Goal: Transaction & Acquisition: Purchase product/service

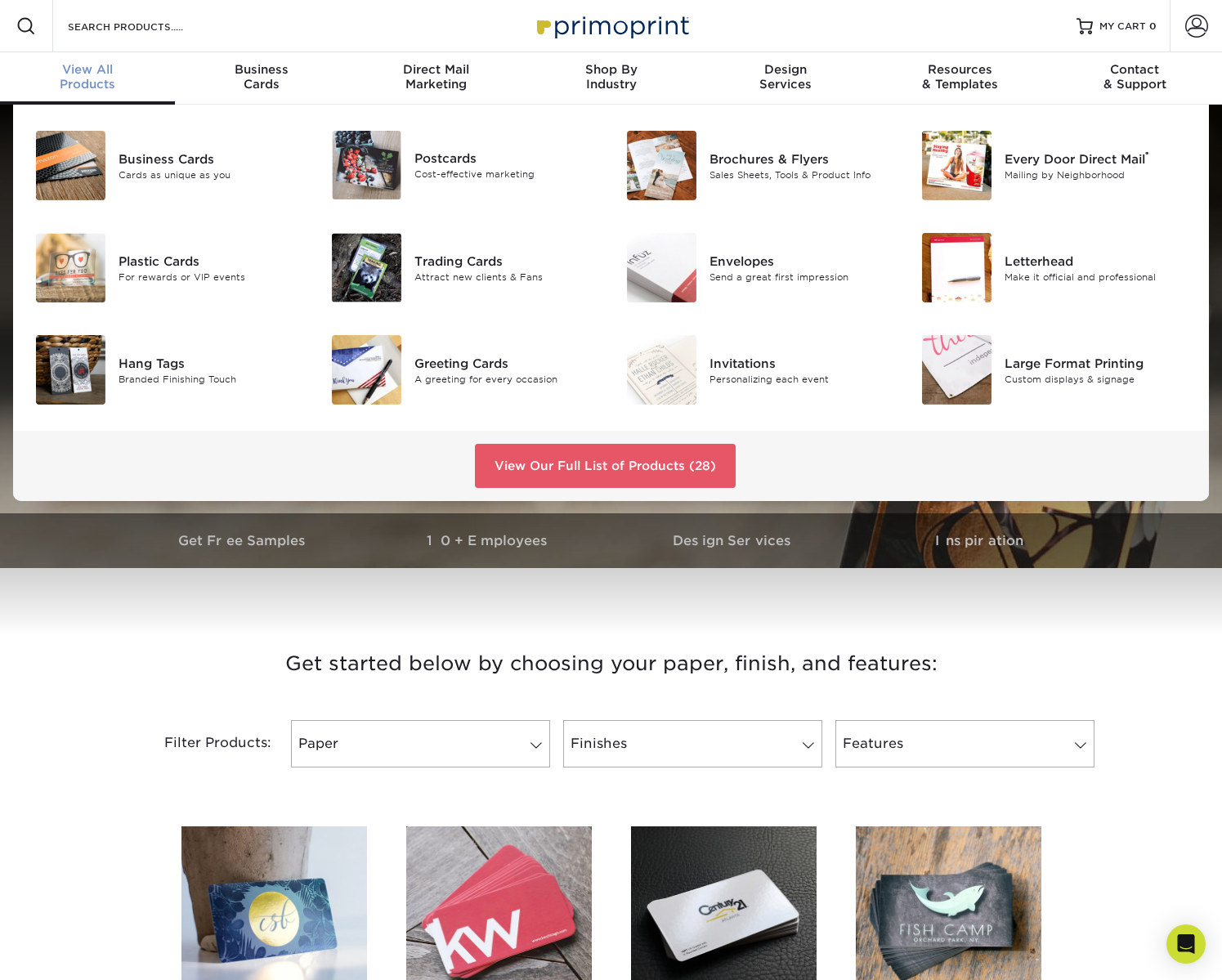
click at [71, 84] on div "View All Products" at bounding box center [87, 77] width 175 height 29
click at [171, 165] on div "Business Cards" at bounding box center [211, 158] width 185 height 18
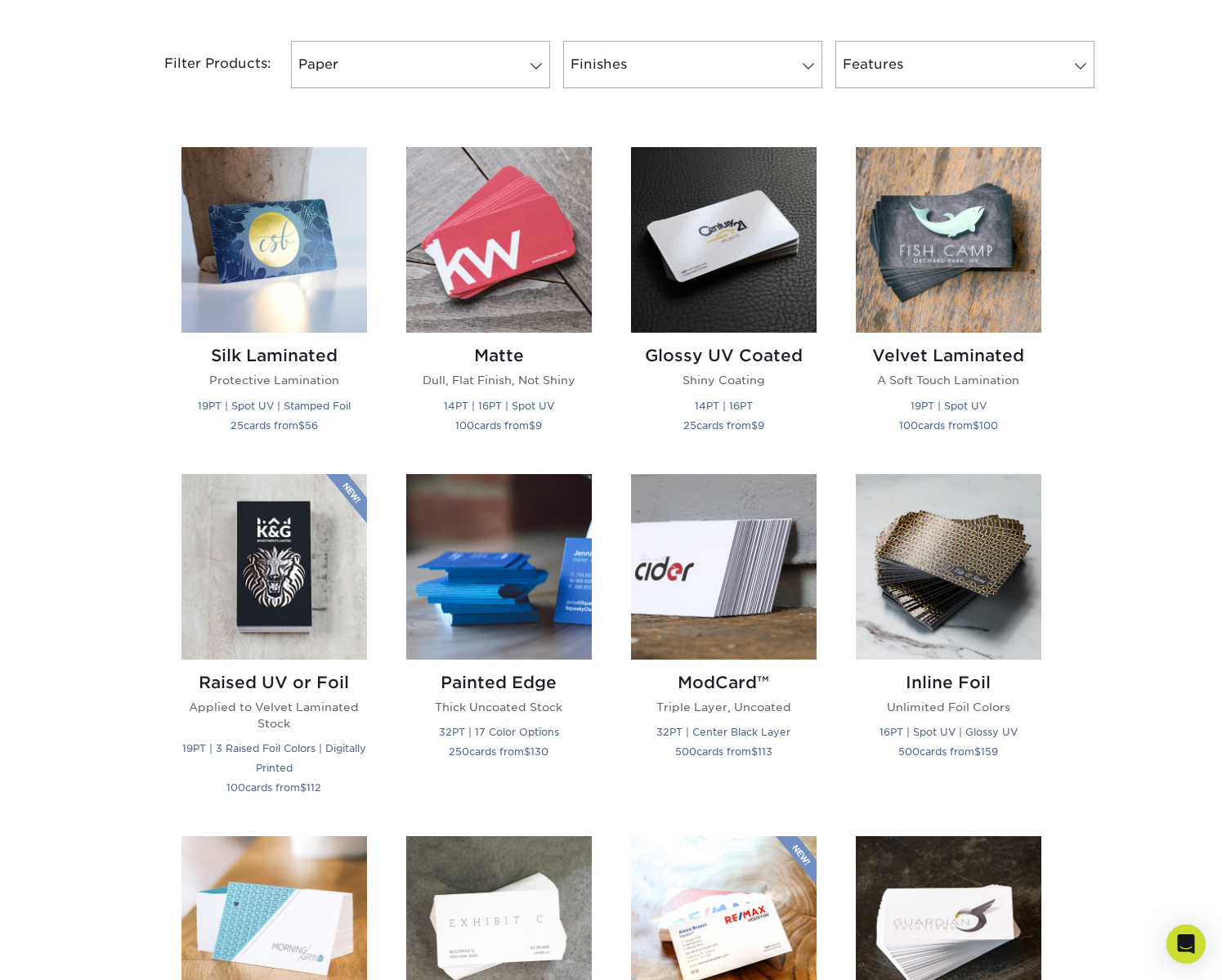
scroll to position [685, 0]
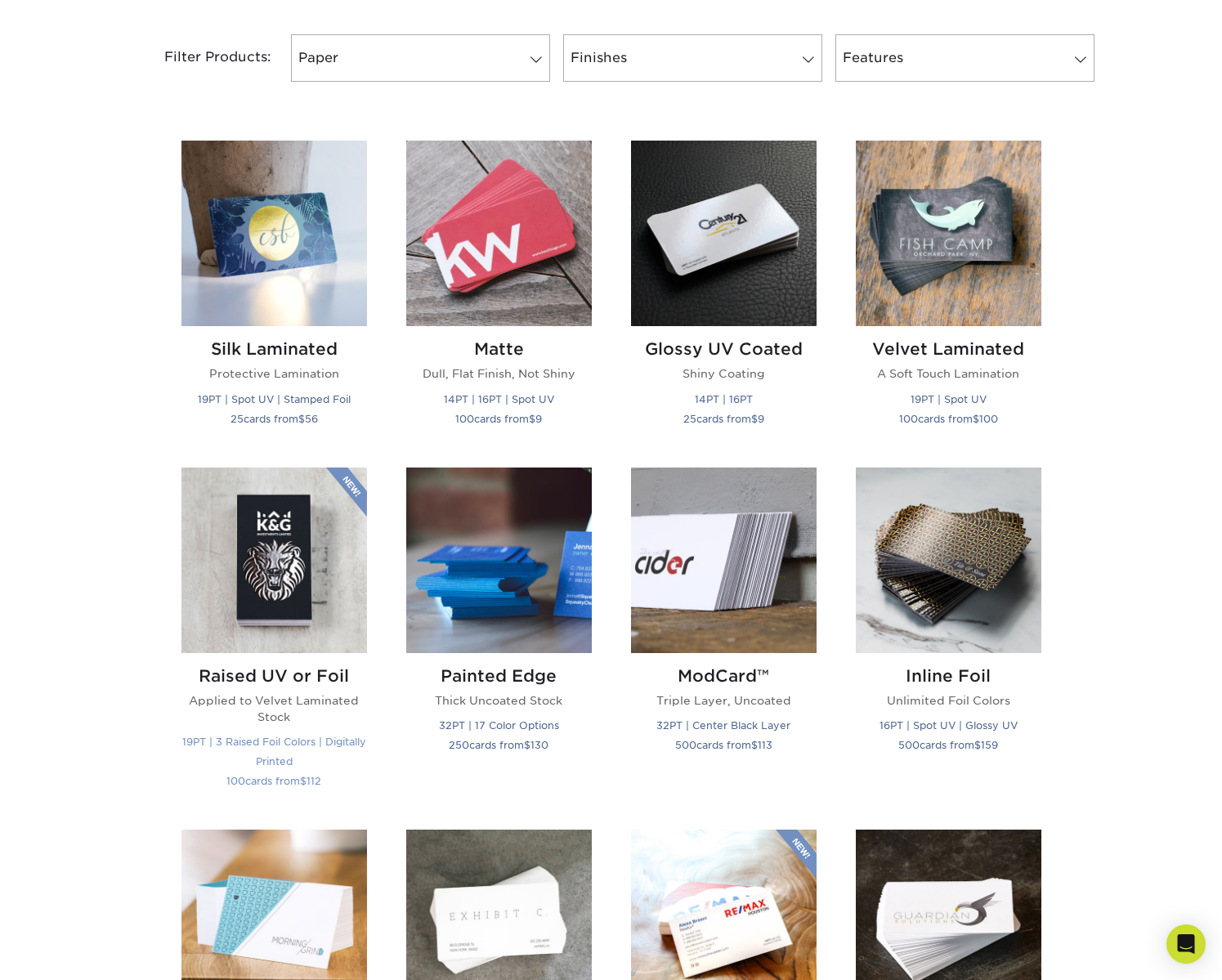
click at [289, 551] on img at bounding box center [274, 560] width 185 height 185
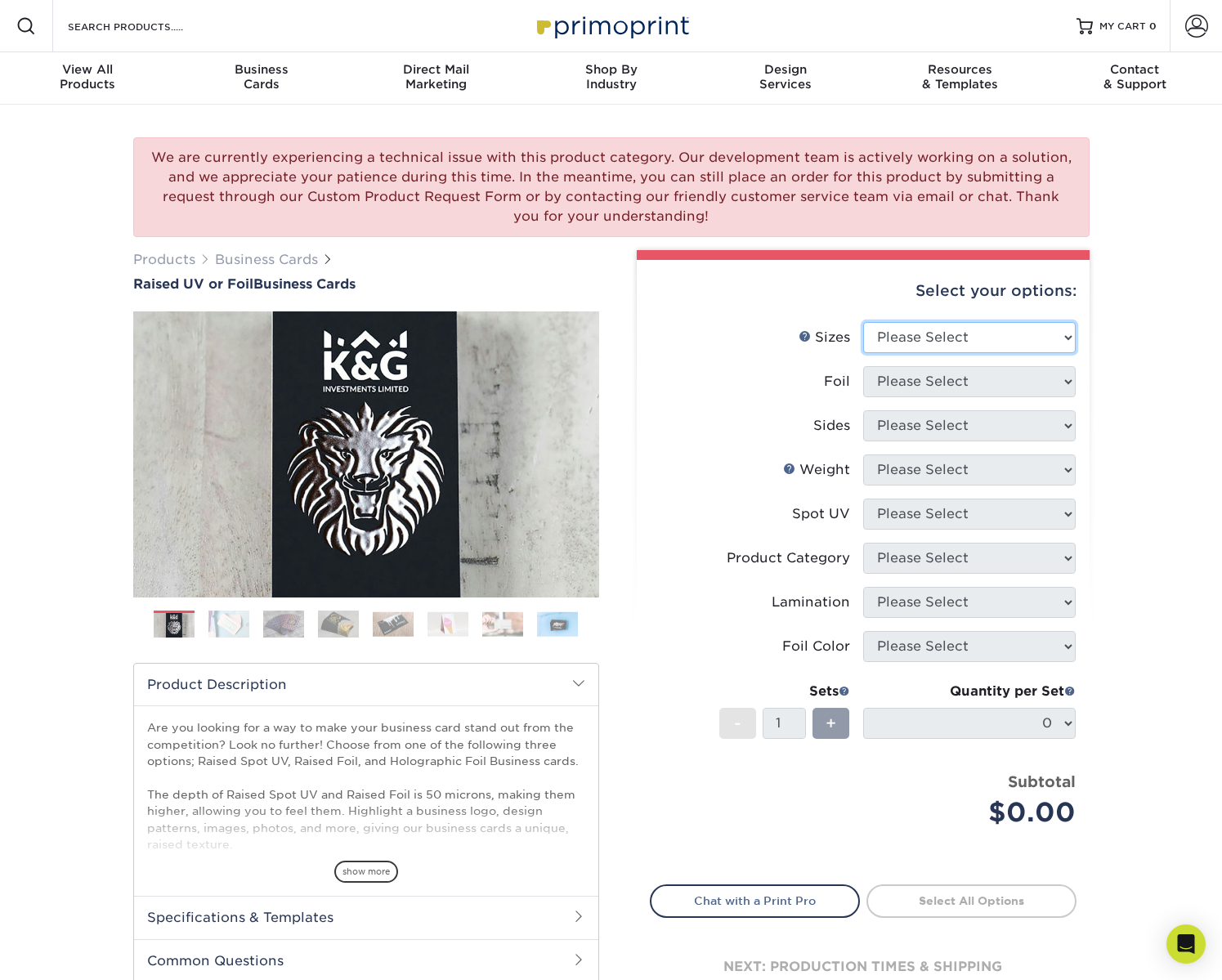
click at [944, 340] on select "Please Select 2" x 3.5" - Standard" at bounding box center [969, 338] width 213 height 31
click at [863, 322] on select "Please Select 2" x 3.5" - Standard" at bounding box center [969, 338] width 213 height 31
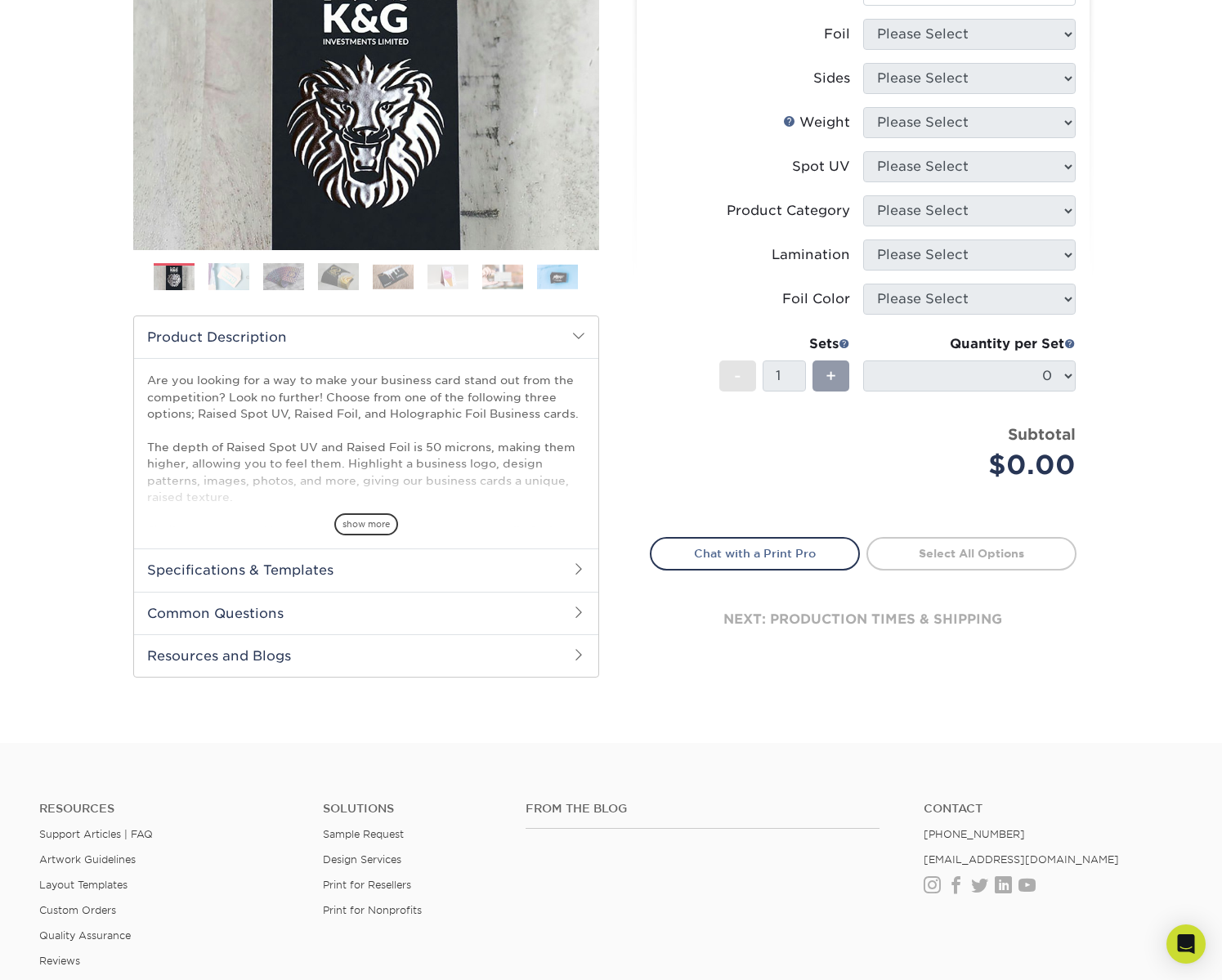
scroll to position [342, 0]
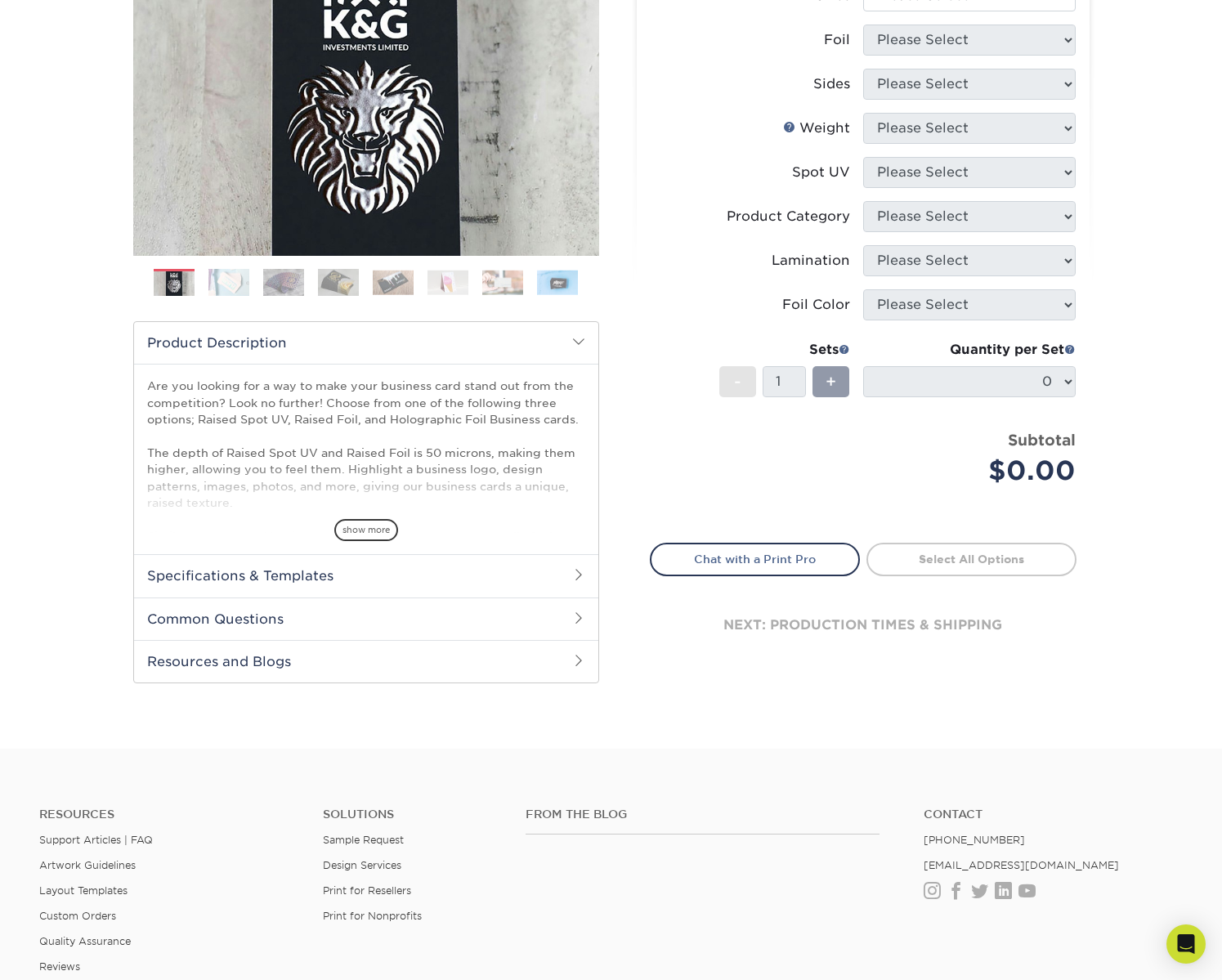
click at [369, 536] on span "show more" at bounding box center [366, 530] width 64 height 22
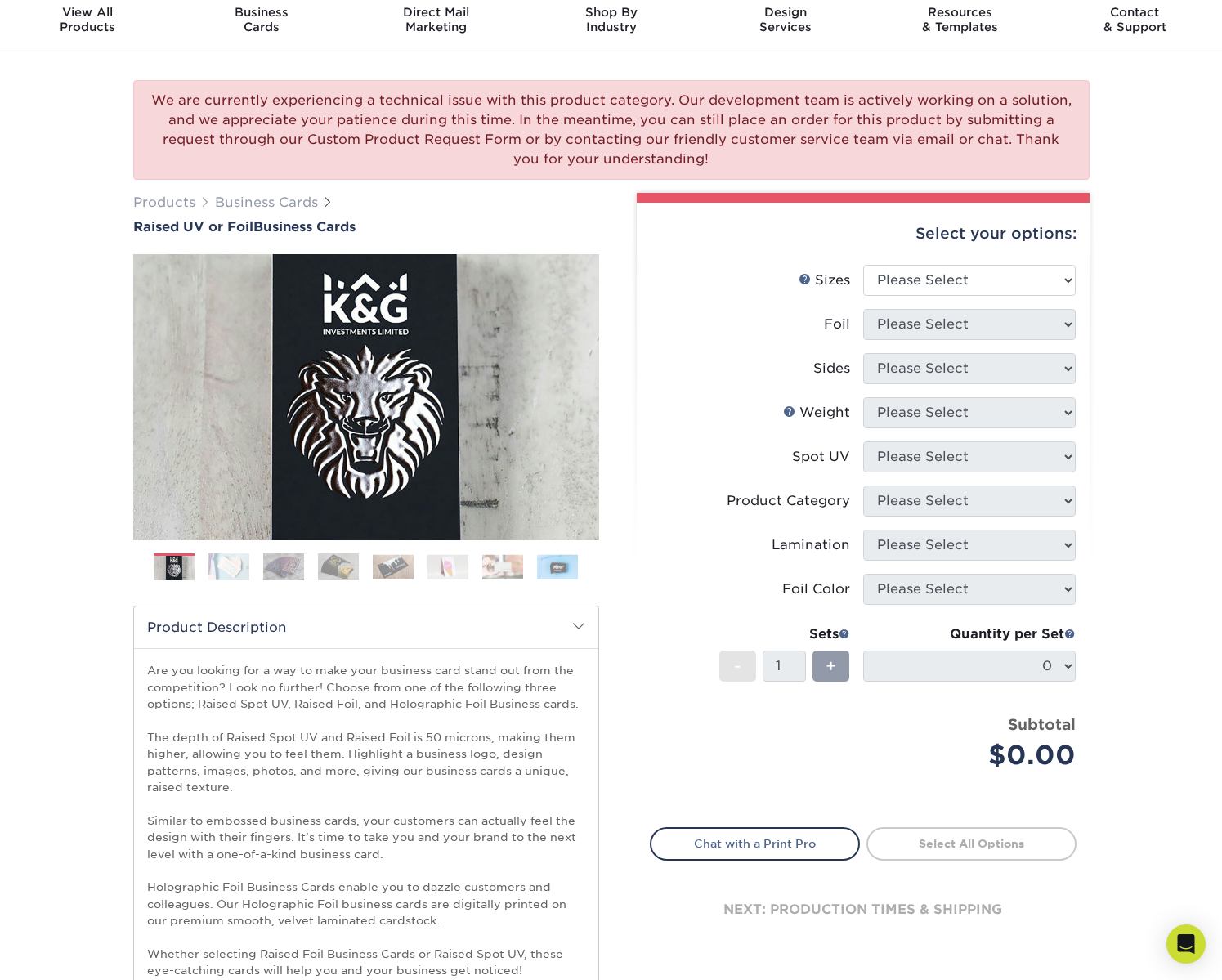
scroll to position [0, 0]
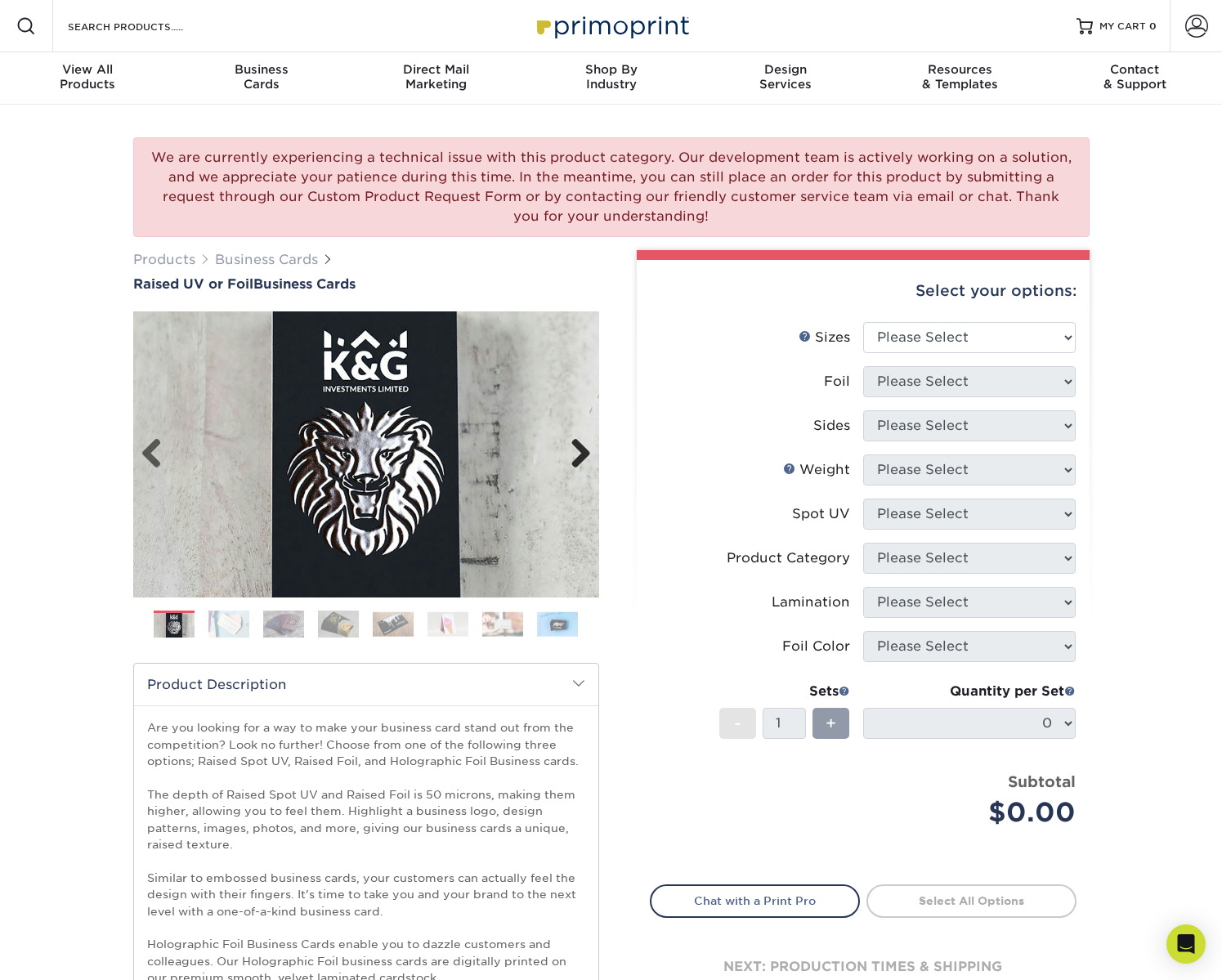
click at [577, 452] on link "Next" at bounding box center [574, 455] width 33 height 33
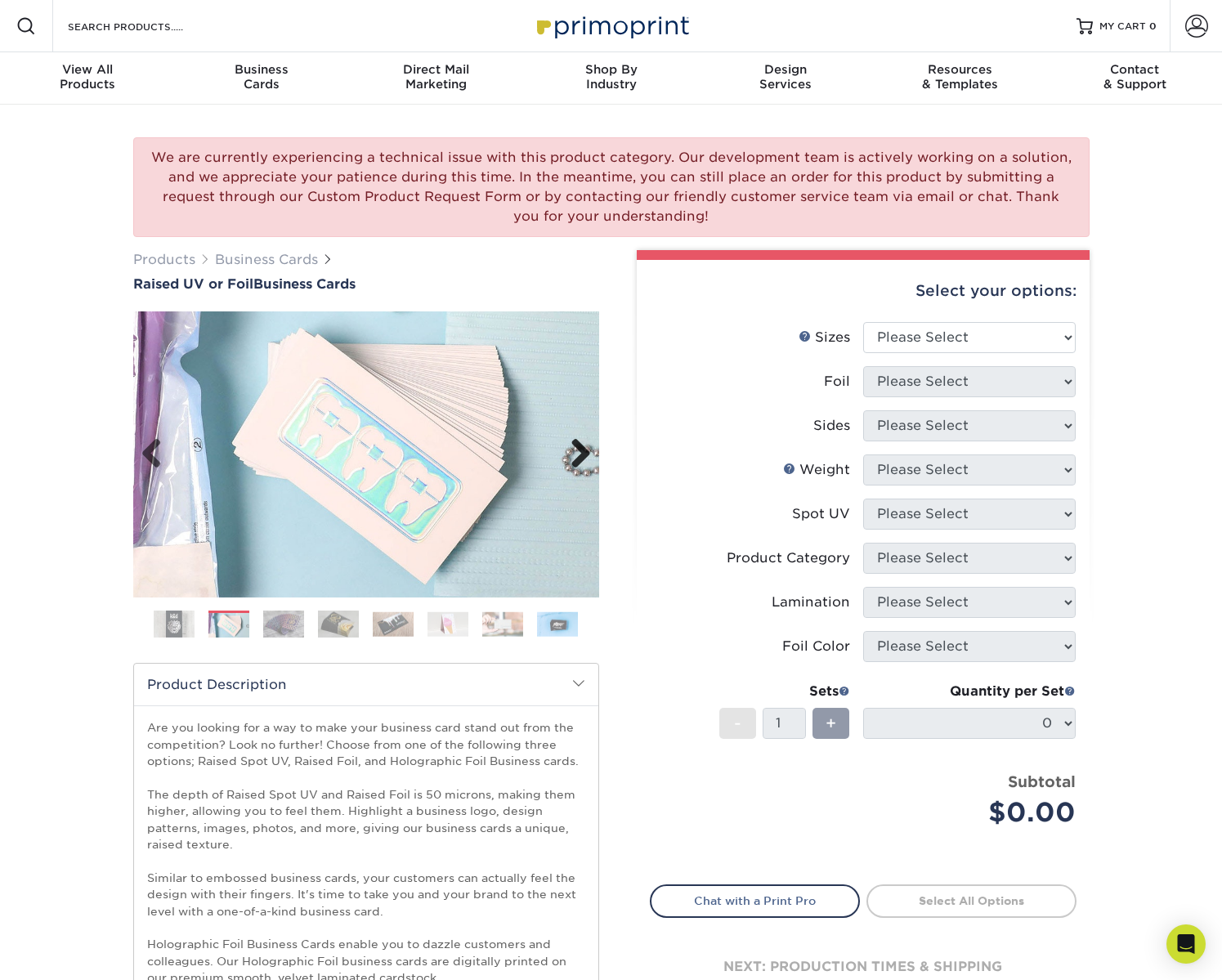
click at [578, 452] on link "Next" at bounding box center [574, 455] width 33 height 33
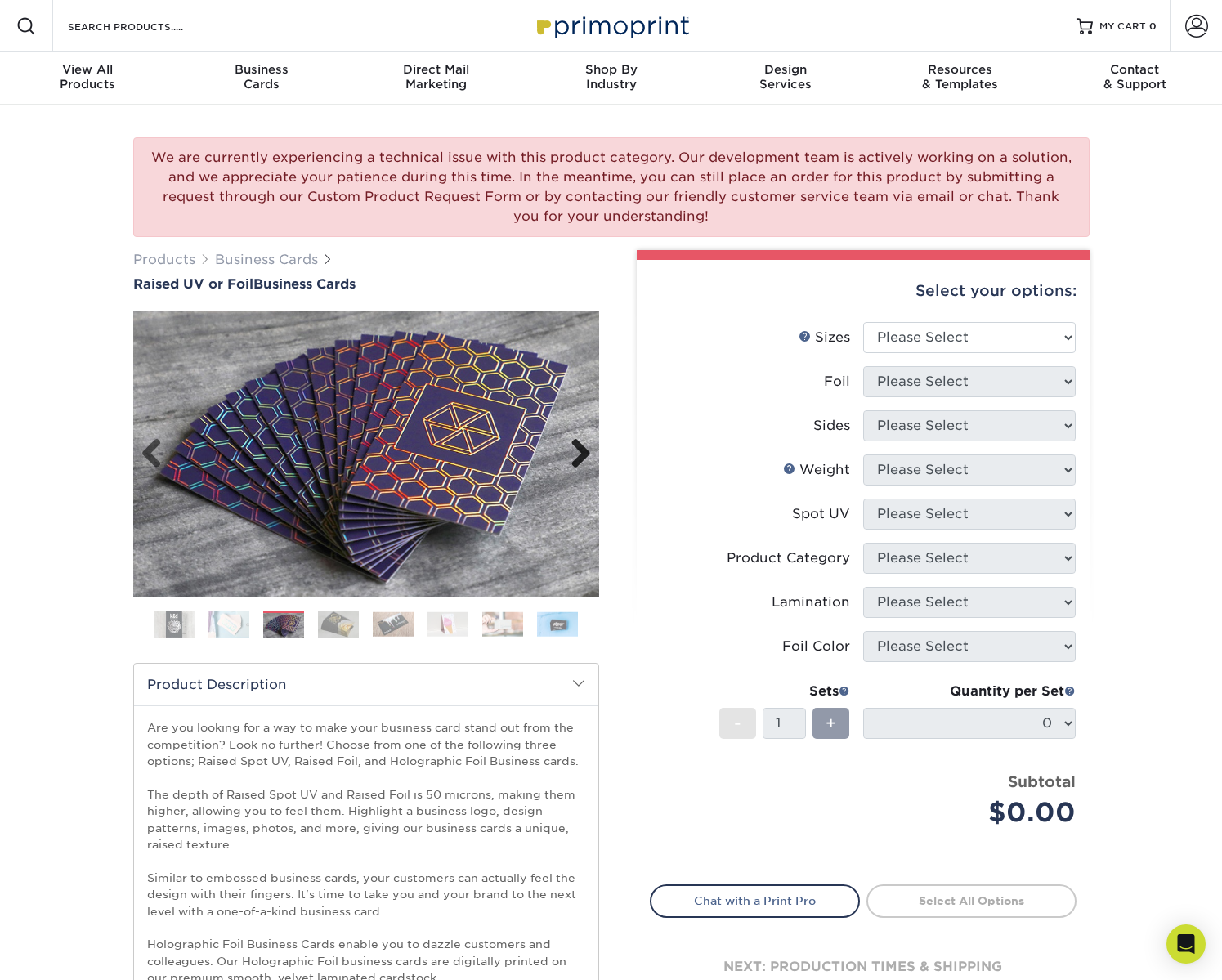
click at [578, 452] on link "Next" at bounding box center [574, 455] width 33 height 33
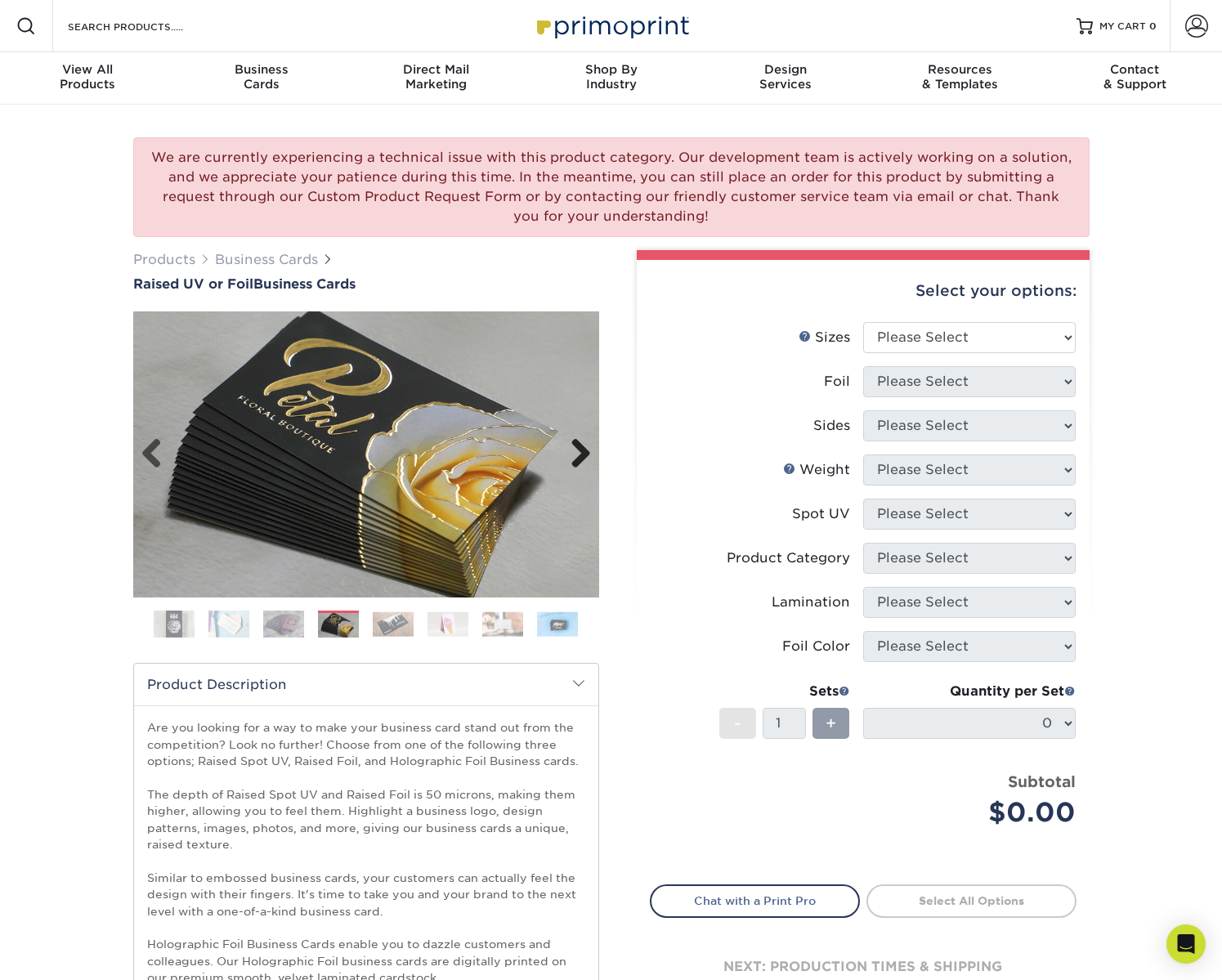
click at [585, 455] on link "Next" at bounding box center [574, 455] width 33 height 33
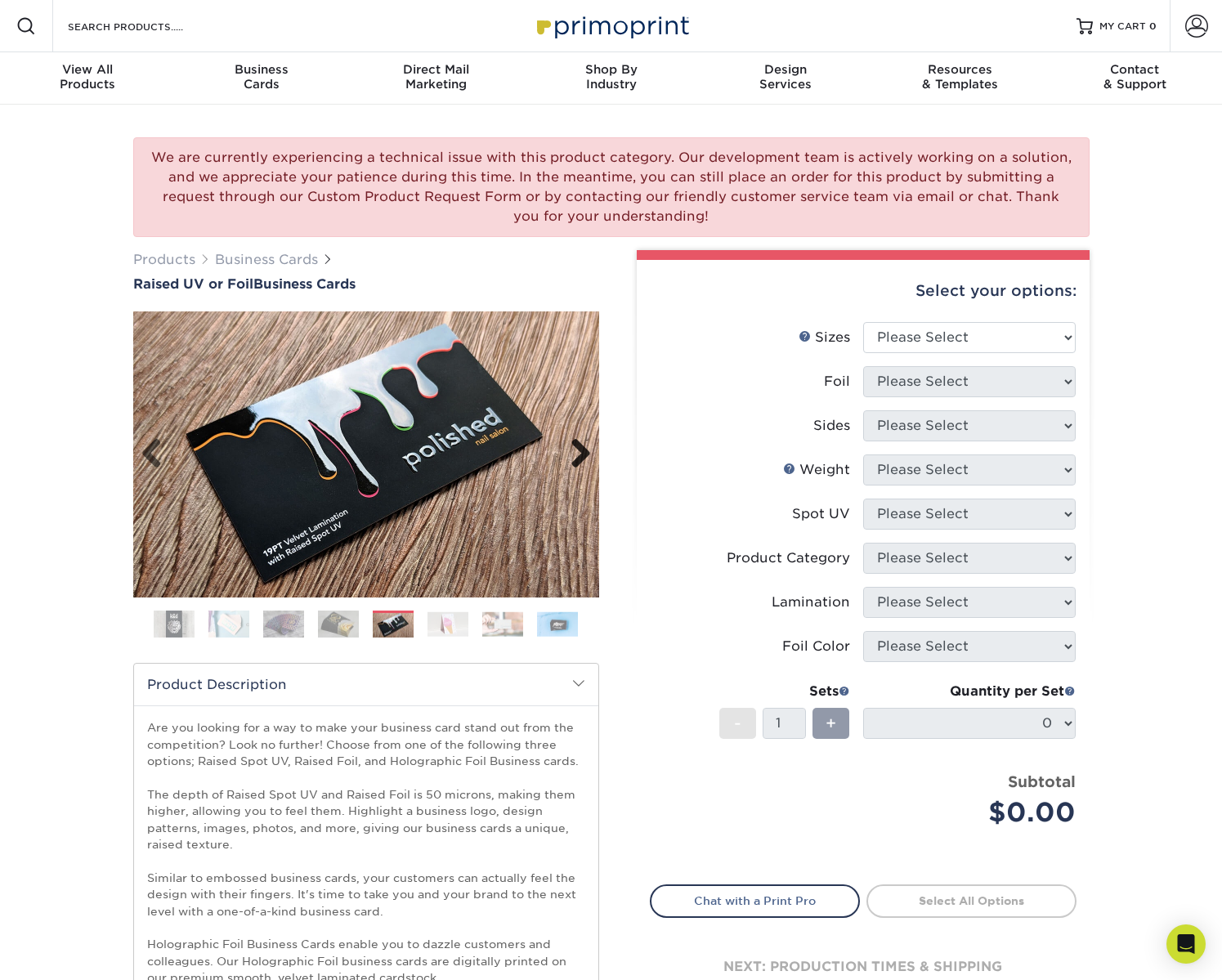
click at [585, 455] on link "Next" at bounding box center [574, 455] width 33 height 33
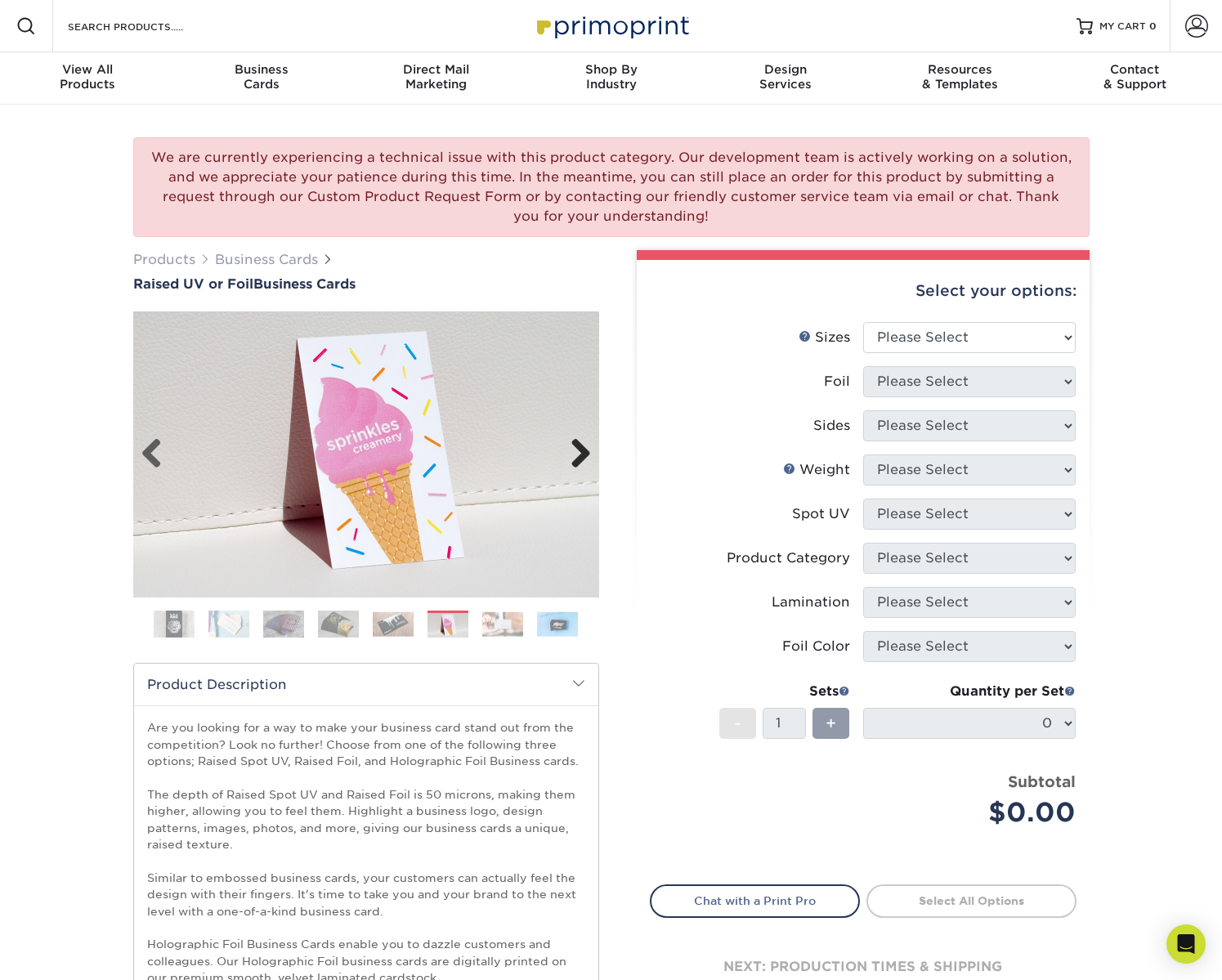
click at [585, 455] on link "Next" at bounding box center [574, 455] width 33 height 33
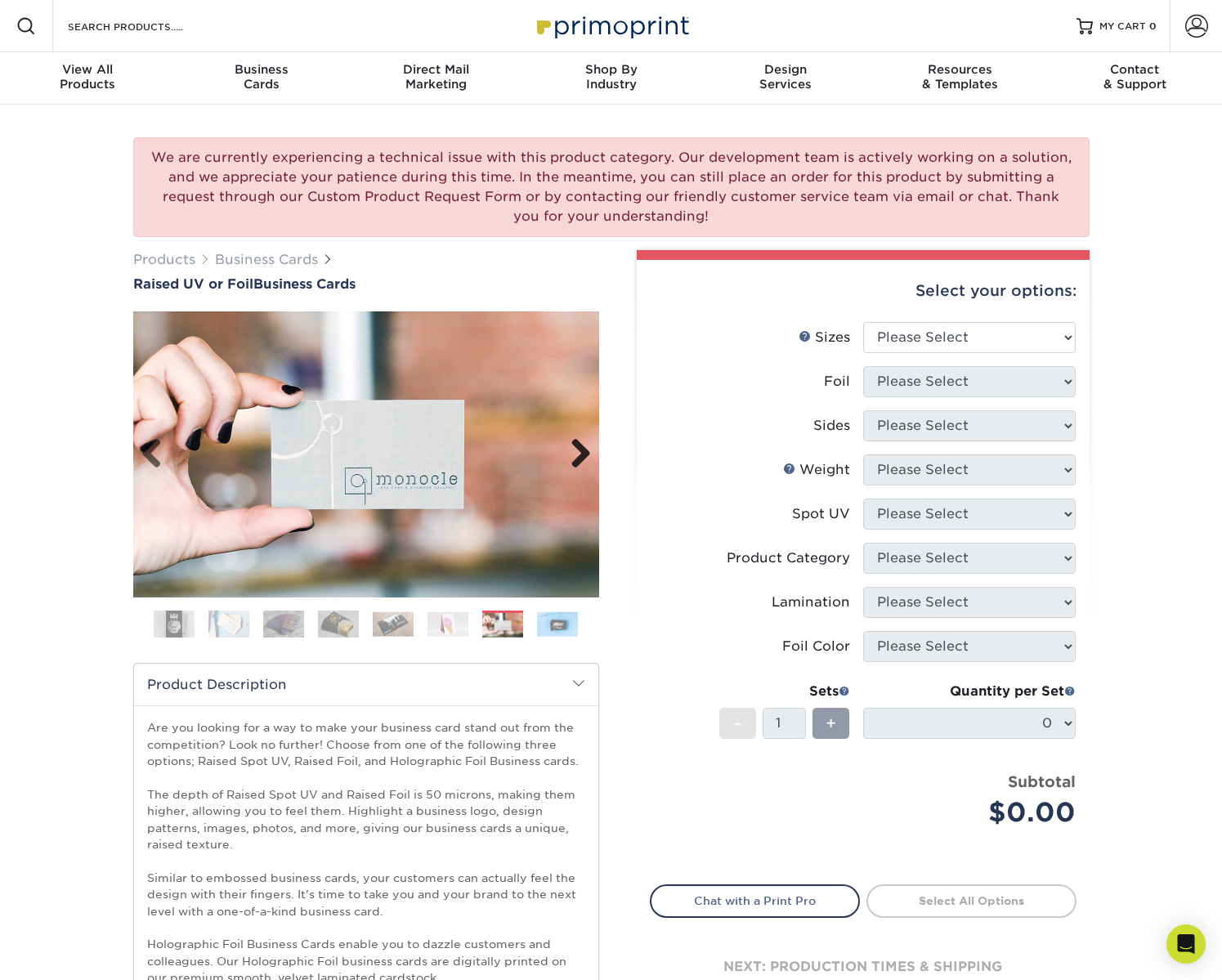
click at [585, 455] on link "Next" at bounding box center [574, 455] width 33 height 33
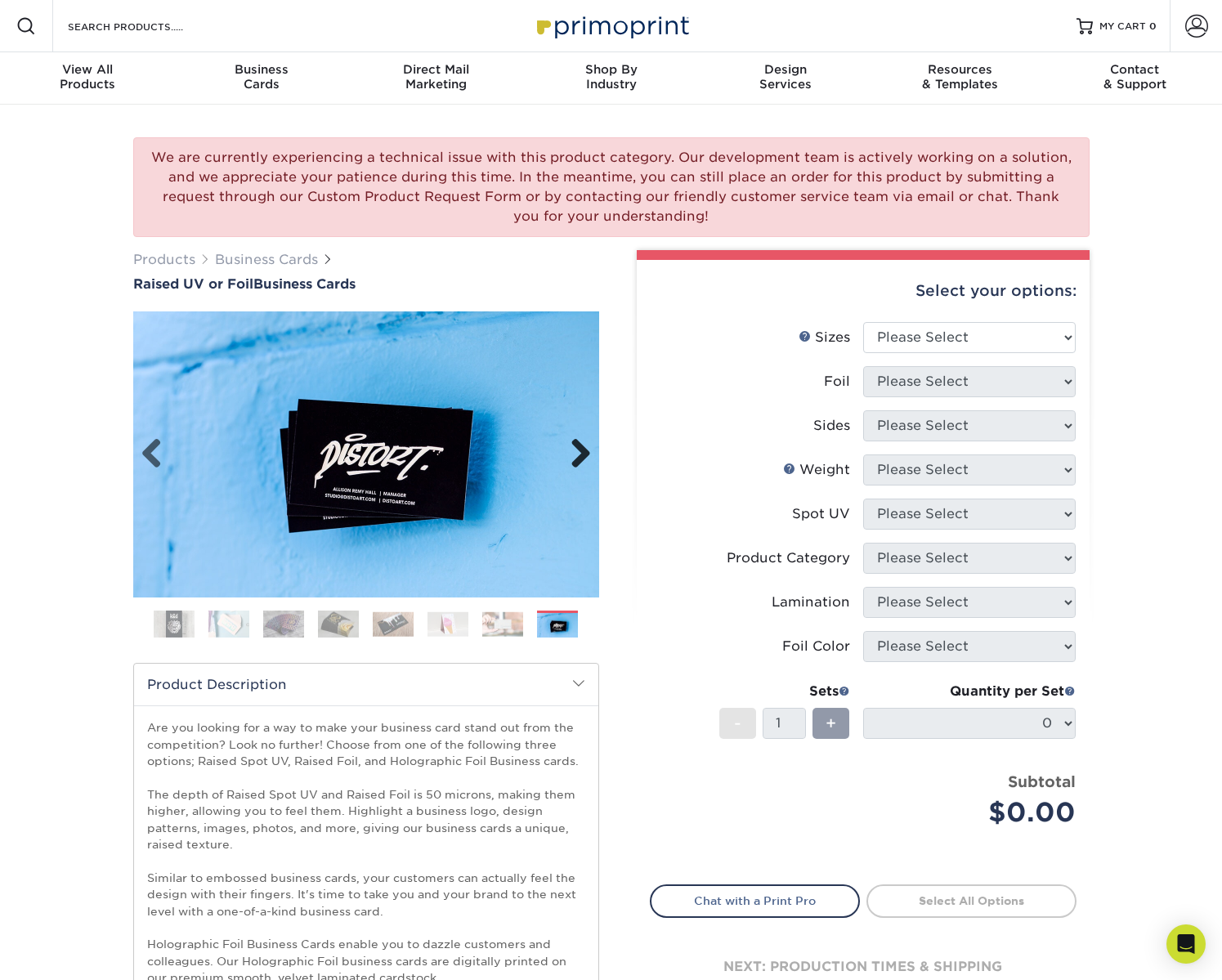
click at [585, 455] on link "Next" at bounding box center [574, 455] width 33 height 33
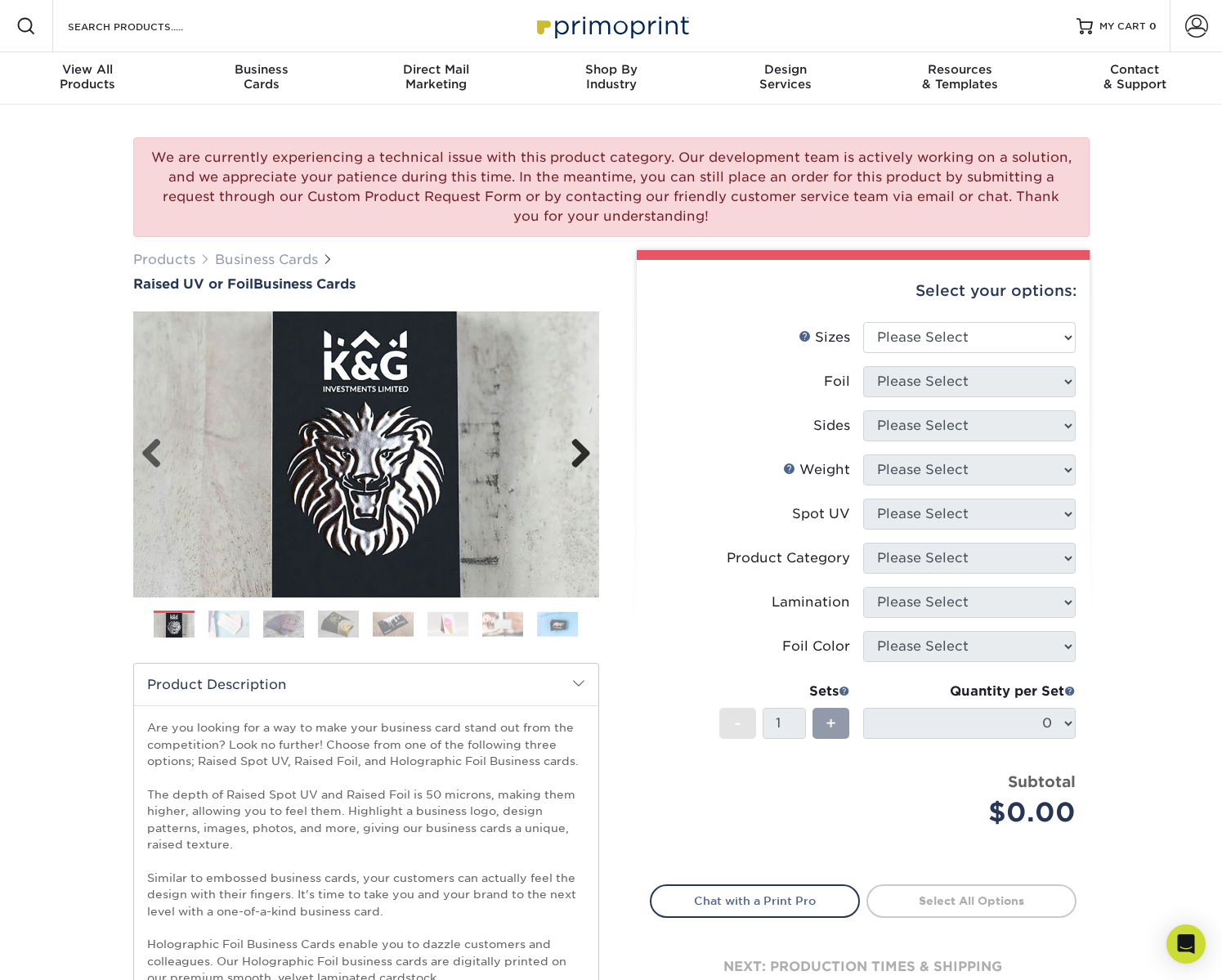
click at [585, 455] on link "Next" at bounding box center [574, 455] width 33 height 33
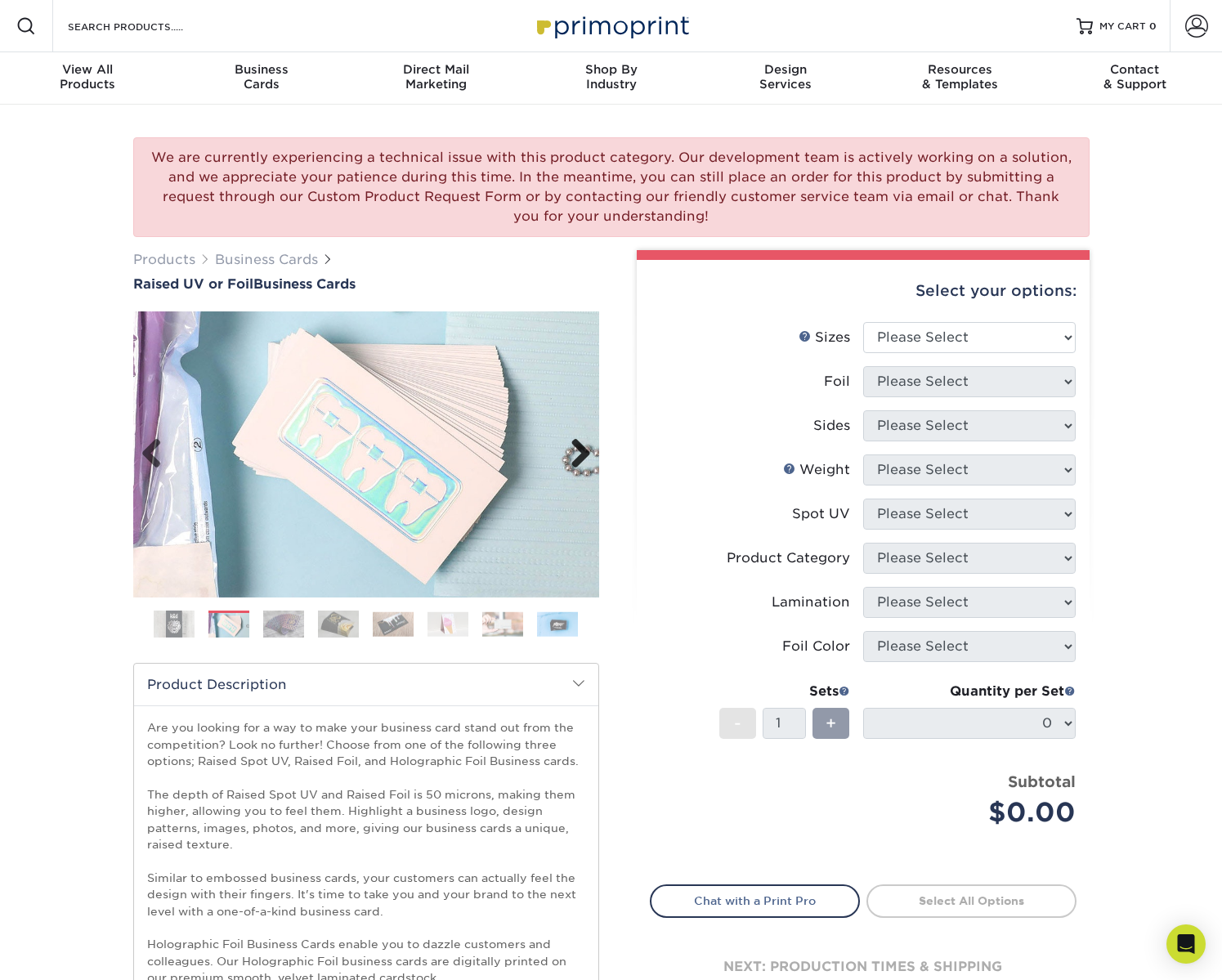
click at [585, 455] on link "Next" at bounding box center [574, 455] width 33 height 33
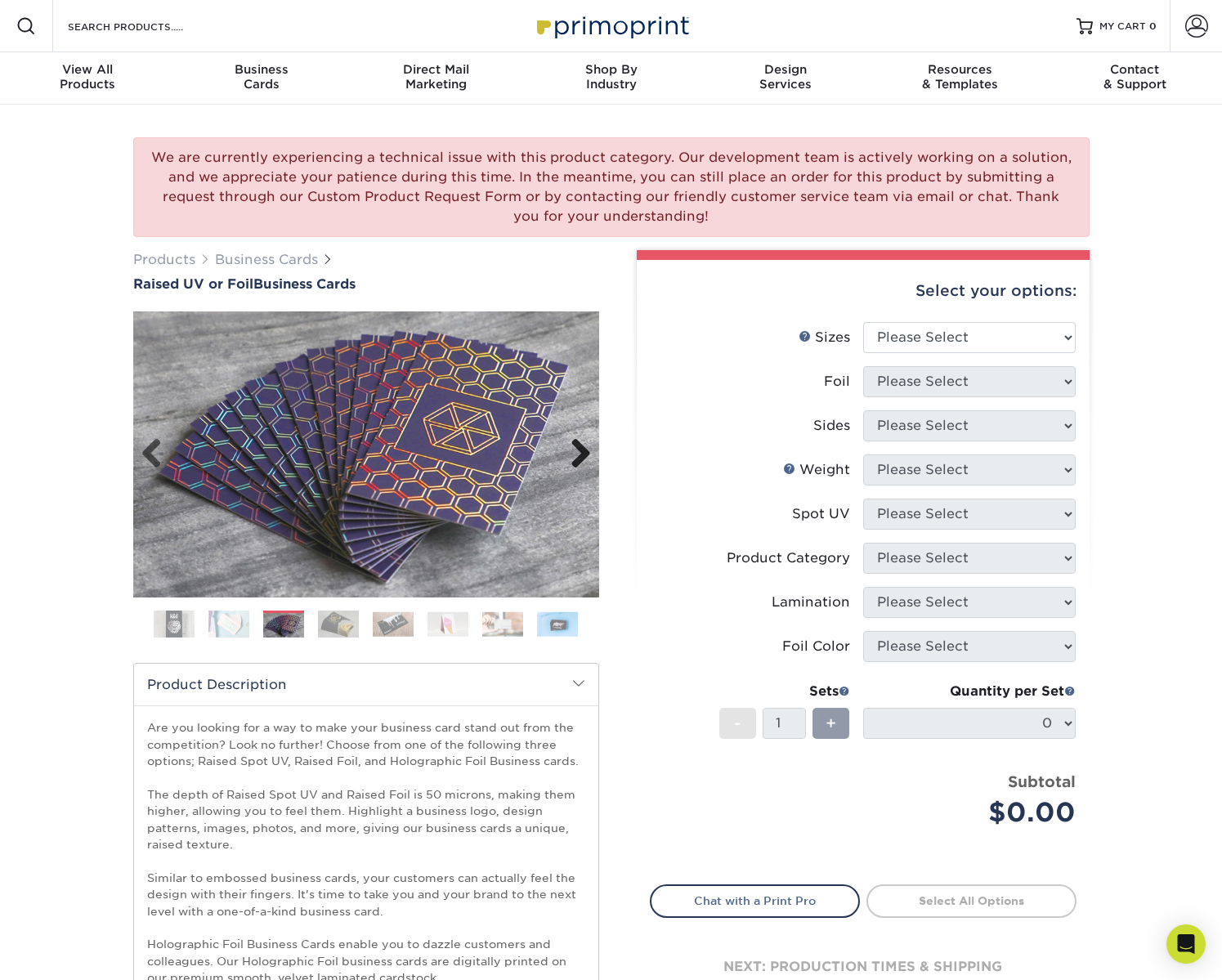
click at [585, 455] on link "Next" at bounding box center [574, 455] width 33 height 33
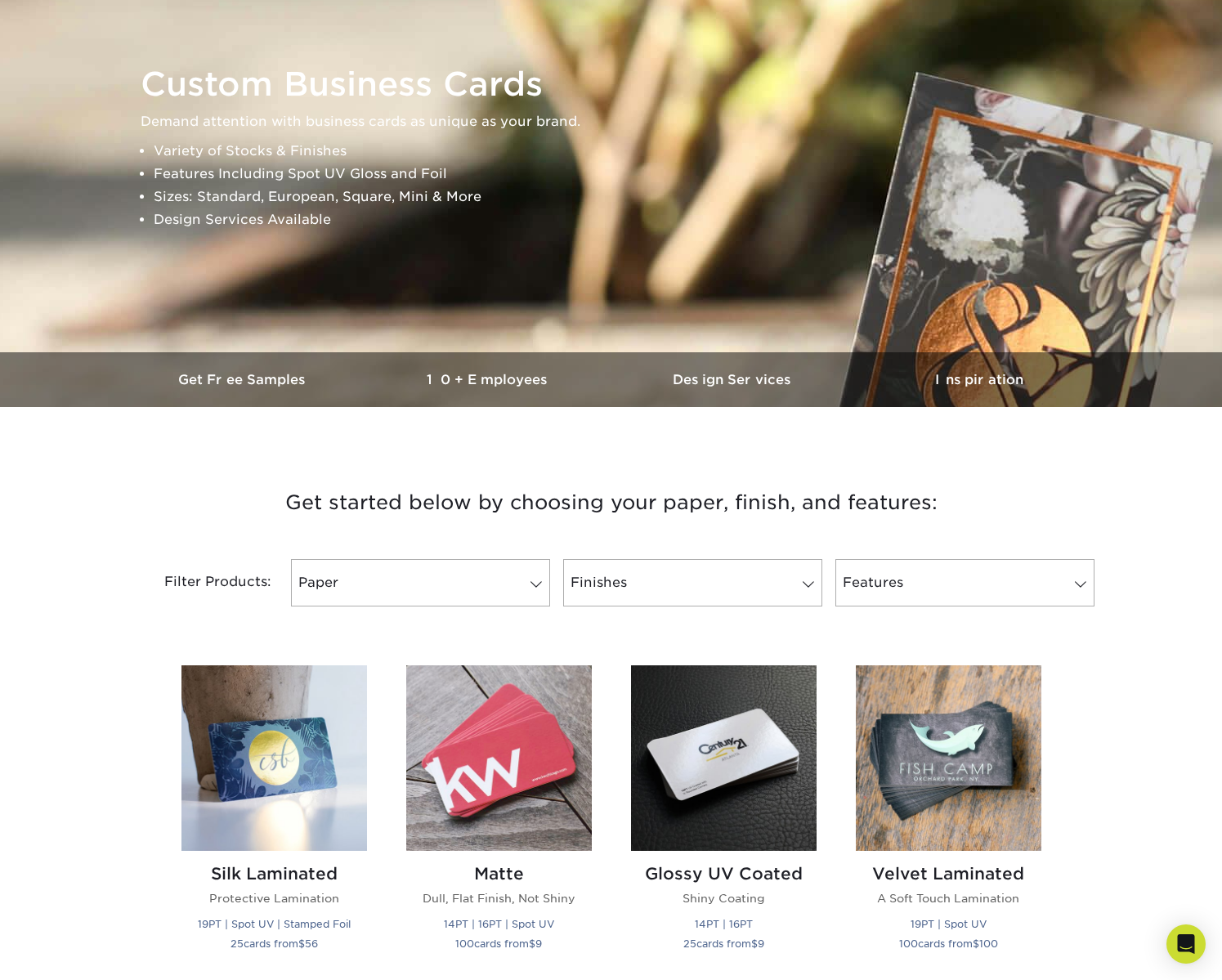
scroll to position [60, 0]
